Goal: Task Accomplishment & Management: Use online tool/utility

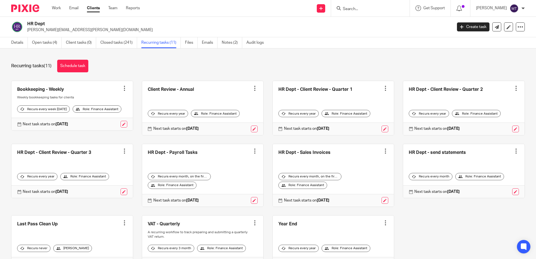
click at [358, 7] on input "Search" at bounding box center [368, 9] width 50 height 5
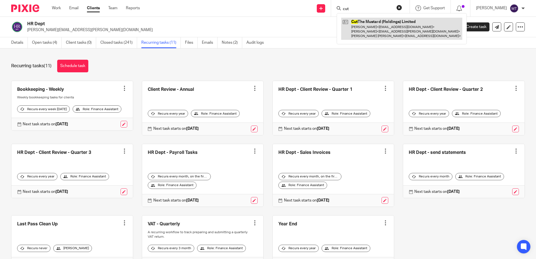
type input "cut"
click at [363, 26] on link at bounding box center [401, 29] width 121 height 22
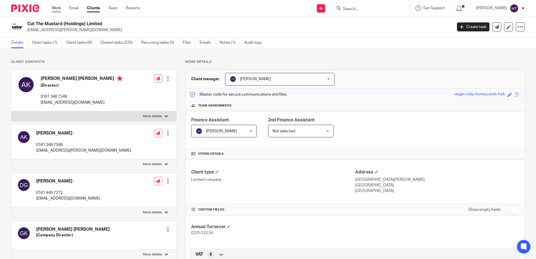
click at [55, 11] on link "Work" at bounding box center [56, 8] width 9 height 6
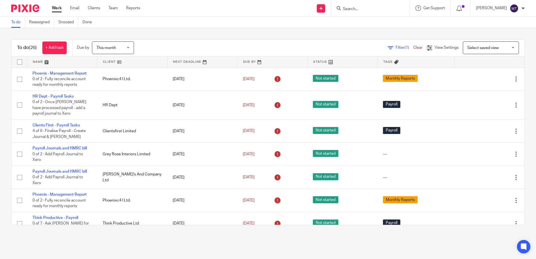
click at [107, 61] on link at bounding box center [132, 61] width 70 height 11
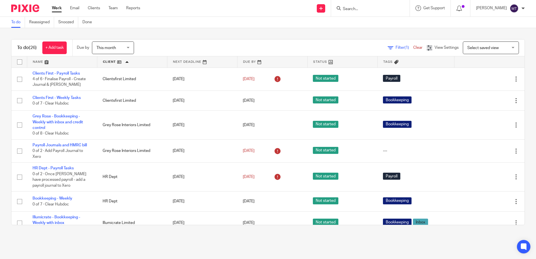
click at [359, 9] on input "Search" at bounding box center [368, 9] width 50 height 5
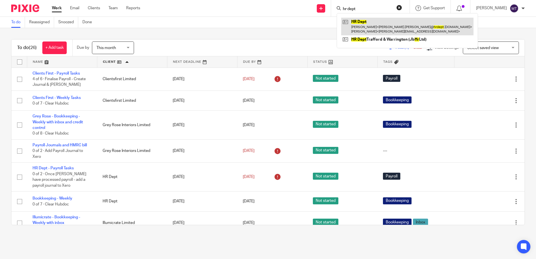
type input "hr dept"
click at [371, 28] on link at bounding box center [407, 26] width 132 height 17
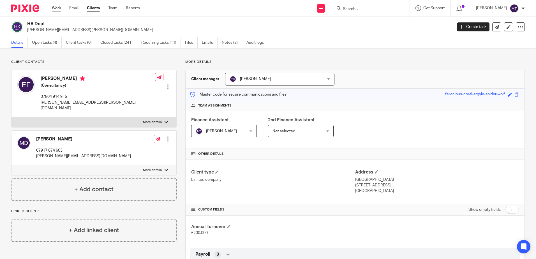
click at [56, 8] on link "Work" at bounding box center [56, 8] width 9 height 6
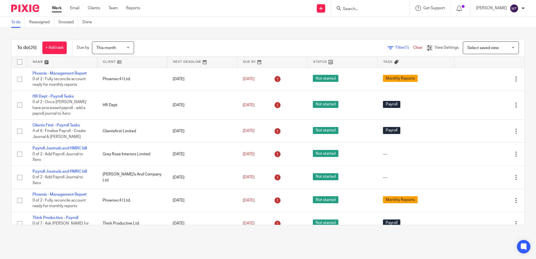
click at [109, 62] on link at bounding box center [132, 61] width 70 height 11
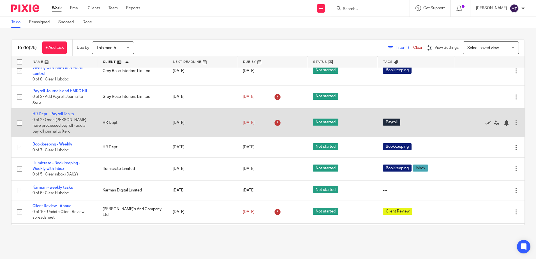
scroll to position [56, 0]
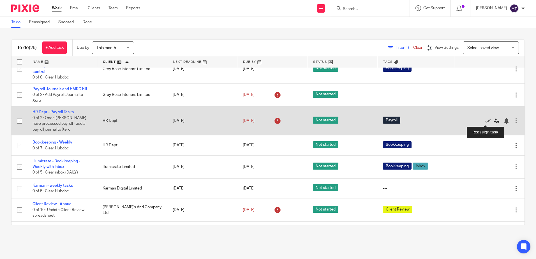
click at [494, 120] on icon at bounding box center [497, 121] width 6 height 6
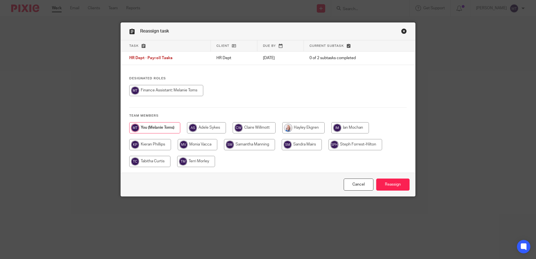
click at [353, 127] on input "radio" at bounding box center [351, 127] width 38 height 11
radio input "true"
click at [390, 183] on input "Reassign" at bounding box center [392, 185] width 33 height 12
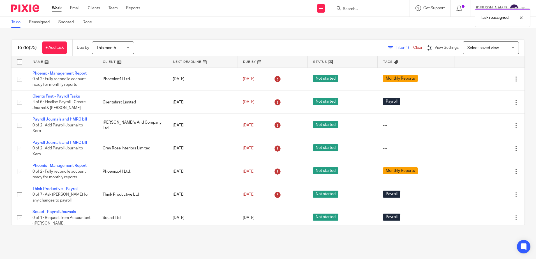
click at [106, 61] on link at bounding box center [132, 61] width 70 height 11
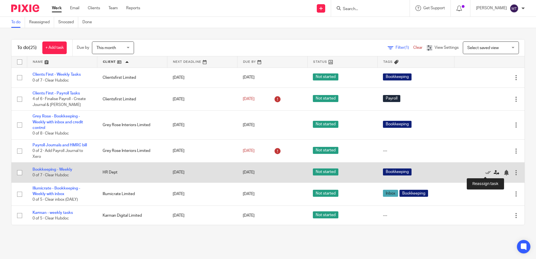
click at [494, 172] on icon at bounding box center [497, 173] width 6 height 6
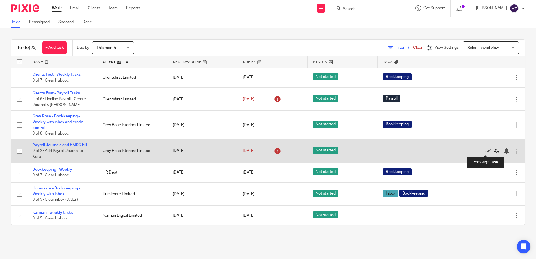
click at [494, 152] on icon at bounding box center [497, 151] width 6 height 6
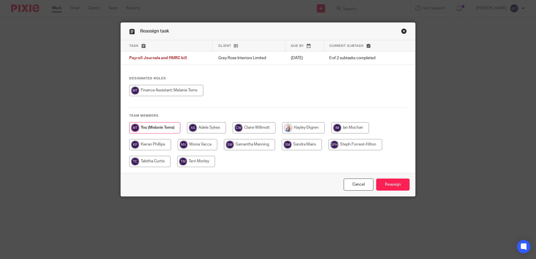
click at [348, 128] on input "radio" at bounding box center [351, 127] width 38 height 11
radio input "true"
click at [391, 182] on input "Reassign" at bounding box center [392, 185] width 33 height 12
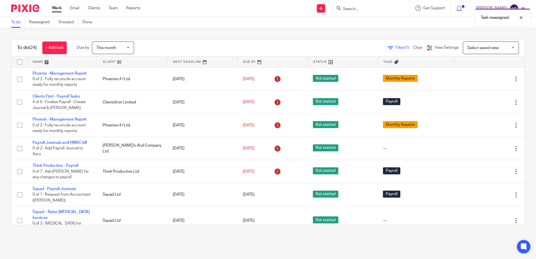
click at [107, 61] on link at bounding box center [132, 61] width 70 height 11
